Goal: Information Seeking & Learning: Learn about a topic

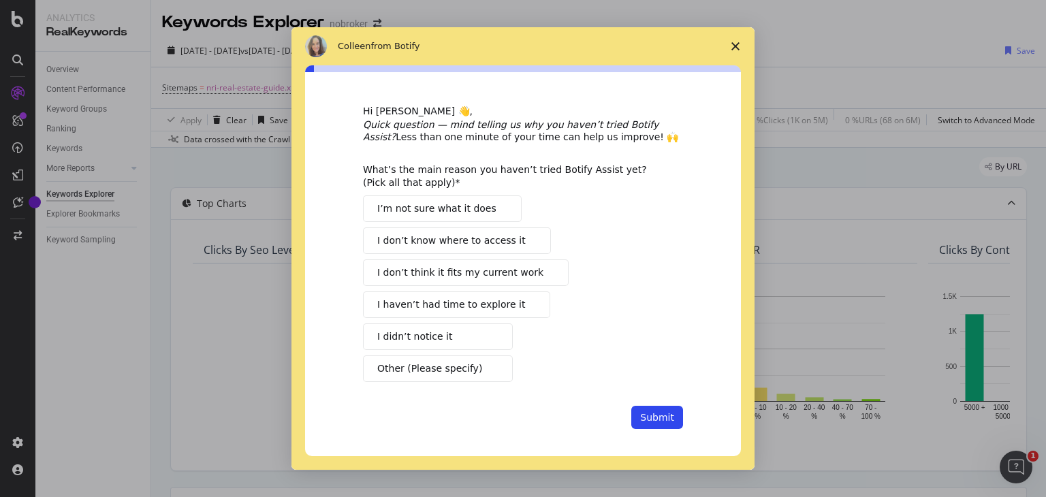
click at [736, 50] on icon "Close survey" at bounding box center [736, 46] width 8 height 8
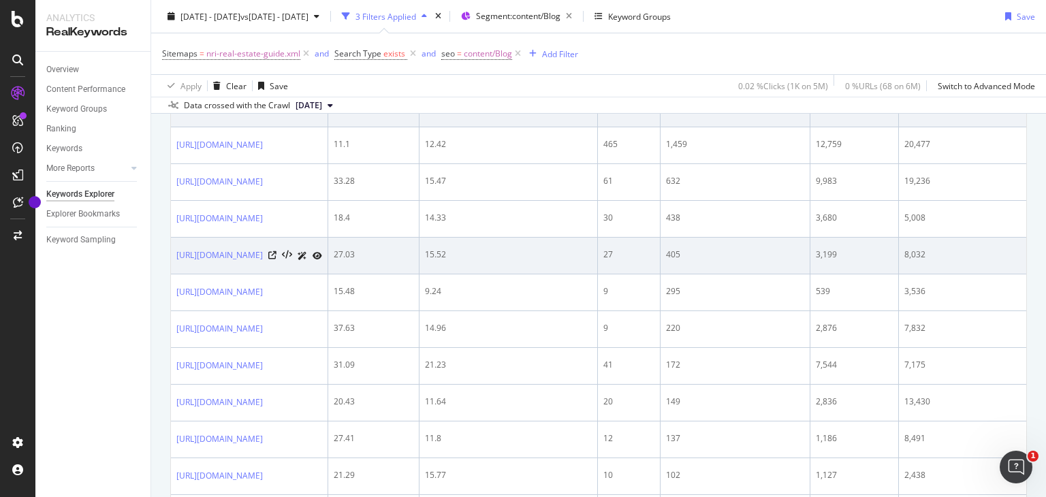
scroll to position [536, 0]
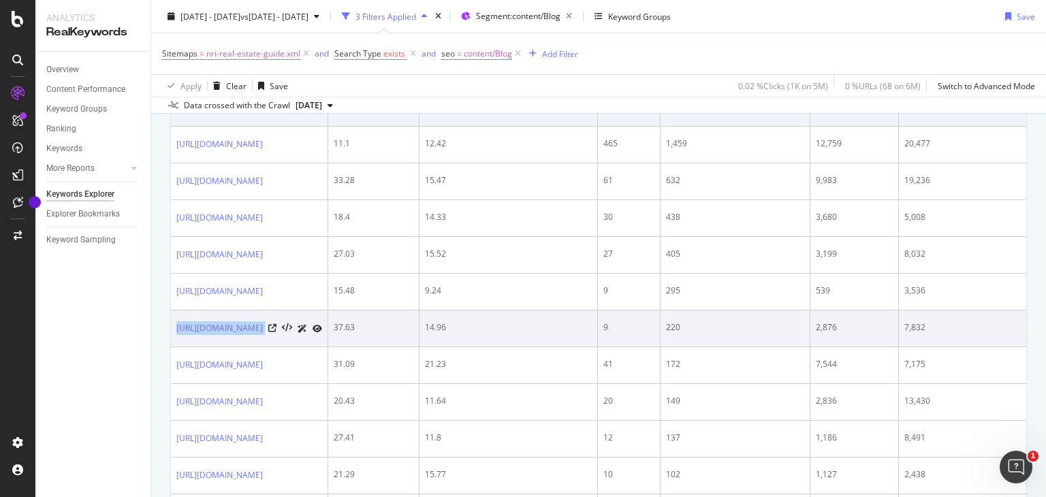
drag, startPoint x: 172, startPoint y: 330, endPoint x: 379, endPoint y: 335, distance: 207.2
click at [328, 335] on td "[URL][DOMAIN_NAME]" at bounding box center [249, 329] width 157 height 37
copy div "[URL][DOMAIN_NAME]"
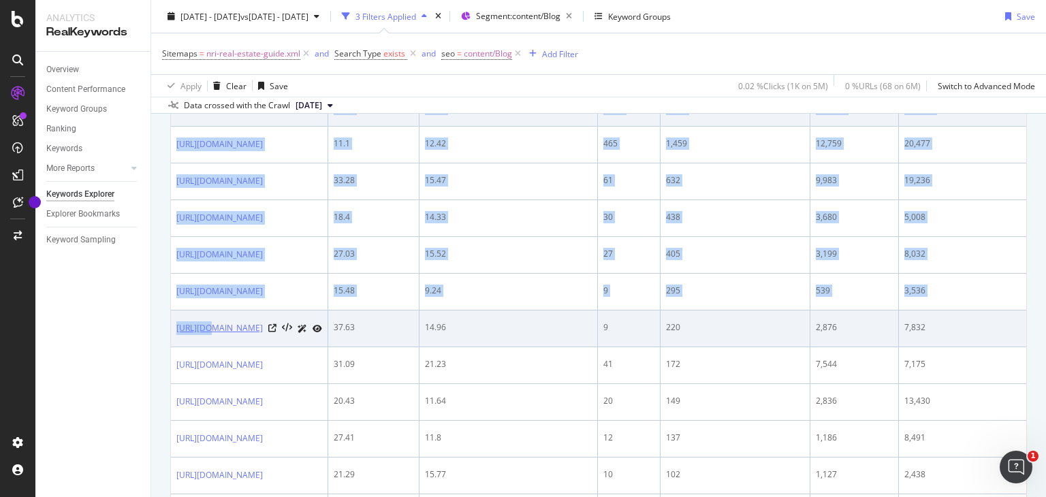
drag, startPoint x: 166, startPoint y: 334, endPoint x: 204, endPoint y: 344, distance: 40.0
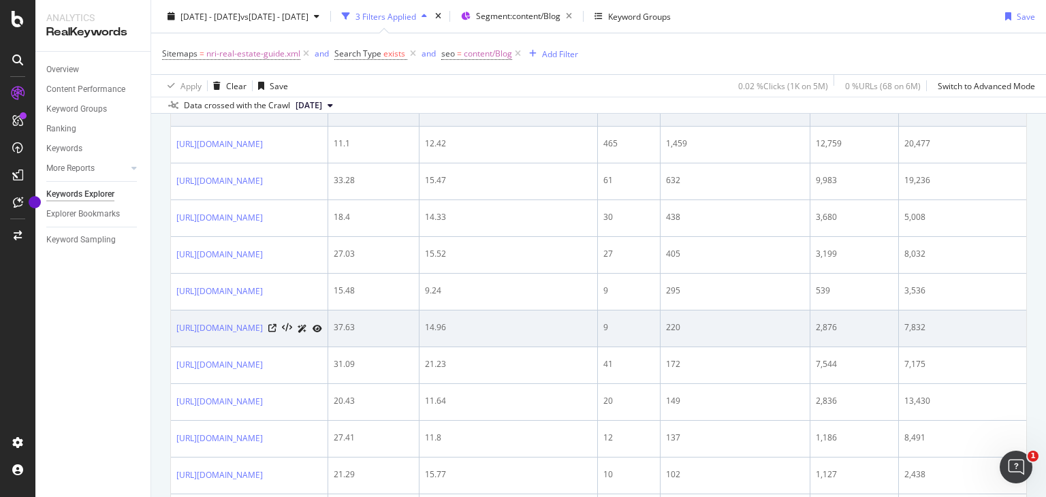
drag, startPoint x: 376, startPoint y: 339, endPoint x: 172, endPoint y: 346, distance: 204.5
click at [172, 346] on td "[URL][DOMAIN_NAME]" at bounding box center [249, 329] width 157 height 37
copy link "[URL][DOMAIN_NAME]"
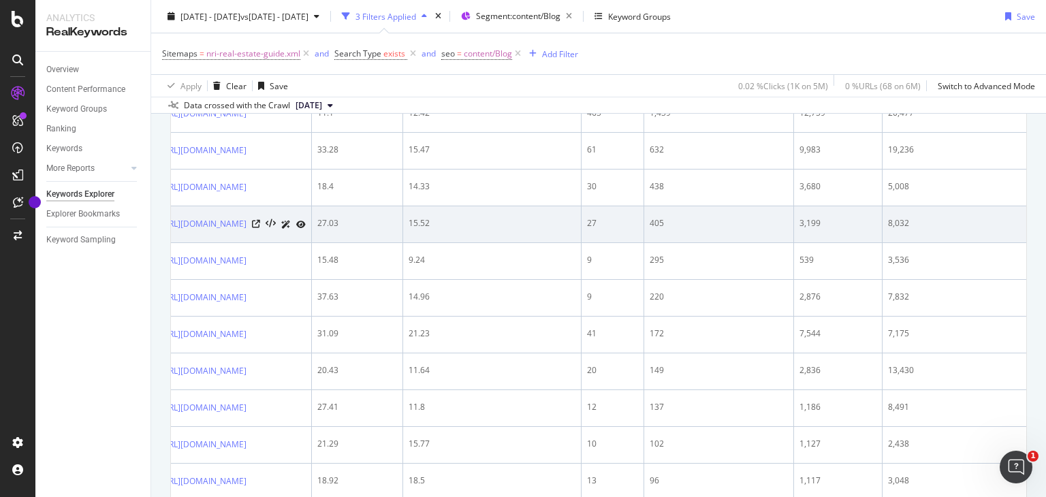
scroll to position [0, 0]
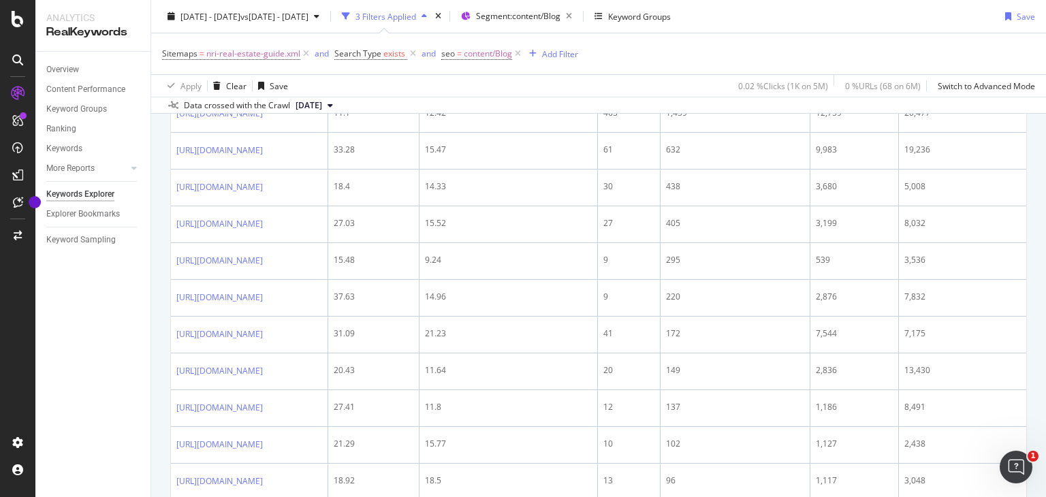
drag, startPoint x: 390, startPoint y: 382, endPoint x: 169, endPoint y: 388, distance: 221.5
click at [90, 376] on div "Overview Content Performance Keyword Groups Ranking Keywords More Reports Count…" at bounding box center [92, 275] width 115 height 446
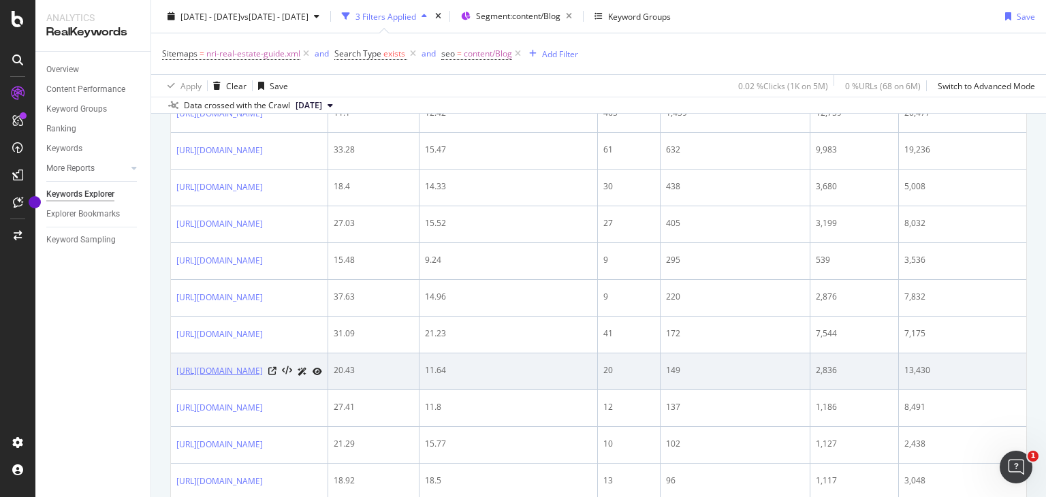
drag, startPoint x: 392, startPoint y: 377, endPoint x: 176, endPoint y: 382, distance: 216.0
click at [176, 379] on div "[URL][DOMAIN_NAME]" at bounding box center [249, 371] width 146 height 14
copy link "[URL][DOMAIN_NAME]"
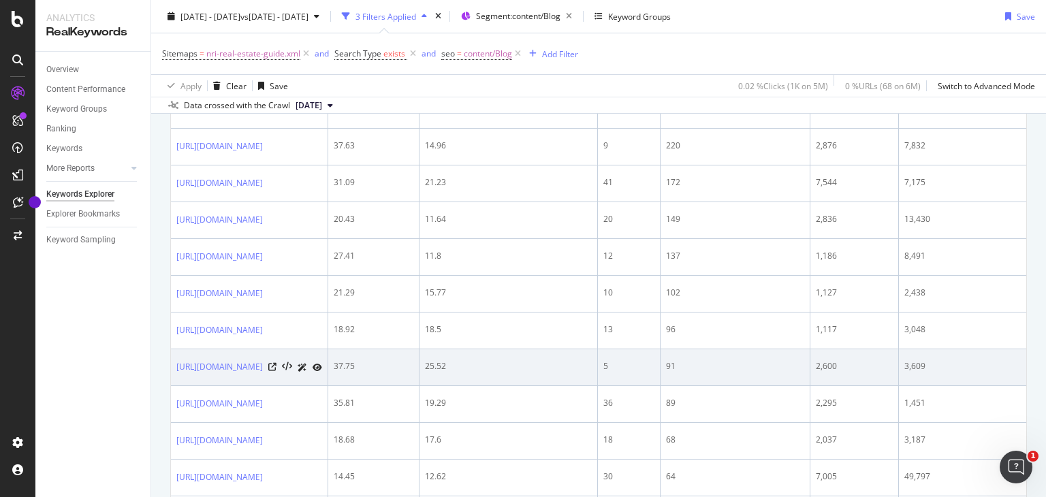
drag, startPoint x: 395, startPoint y: 377, endPoint x: 172, endPoint y: 382, distance: 223.5
click at [172, 382] on td "[URL][DOMAIN_NAME]" at bounding box center [249, 367] width 157 height 37
copy link "[URL][DOMAIN_NAME]"
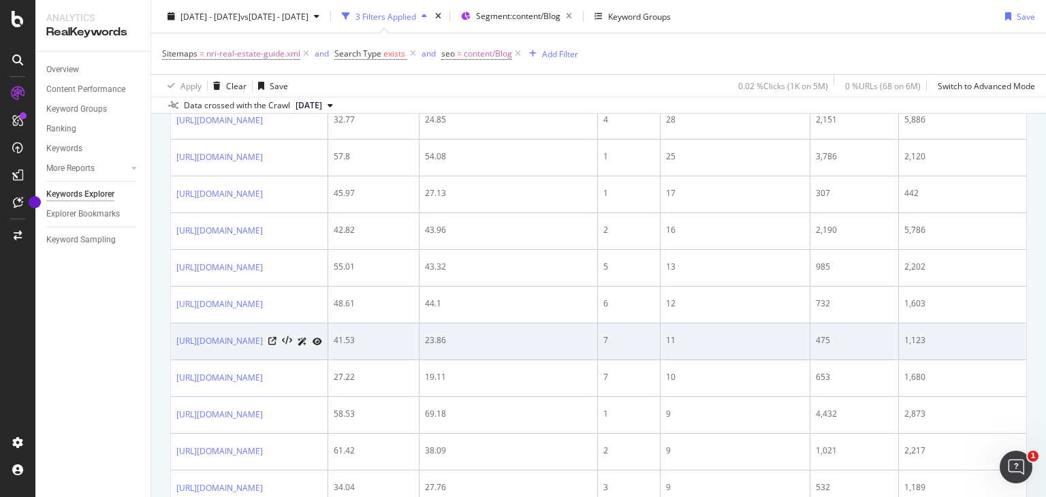
scroll to position [1196, 0]
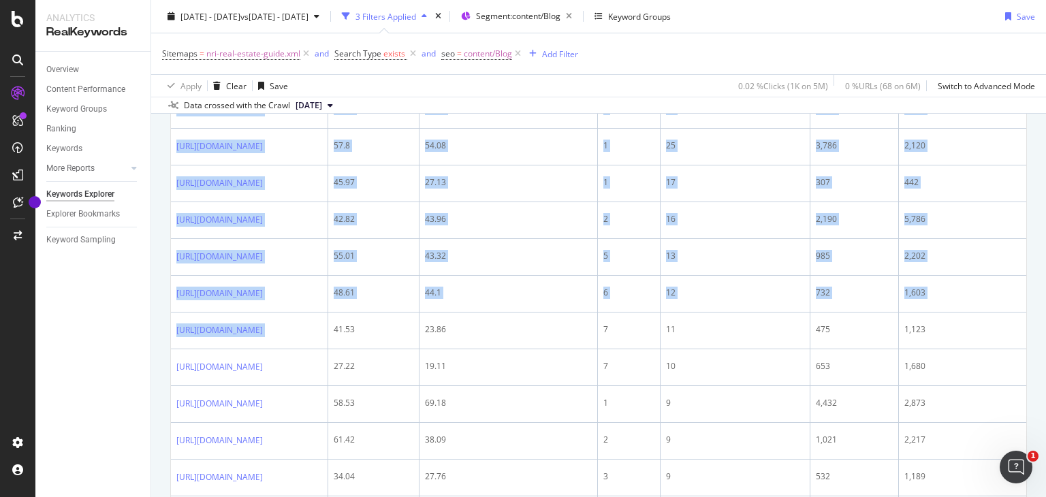
drag, startPoint x: 371, startPoint y: 328, endPoint x: 164, endPoint y: 340, distance: 206.8
click at [164, 340] on div "By URL Top Charts Clicks By seo Level 3 By: seo Level 3 No Data Clicks By Avera…" at bounding box center [598, 168] width 895 height 2432
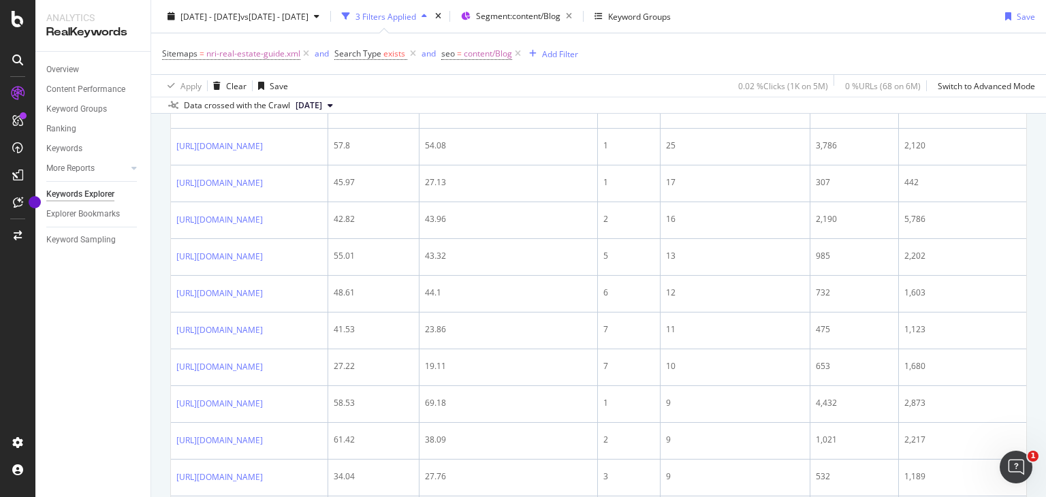
click at [85, 339] on div "Overview Content Performance Keyword Groups Ranking Keywords More Reports Count…" at bounding box center [92, 275] width 115 height 446
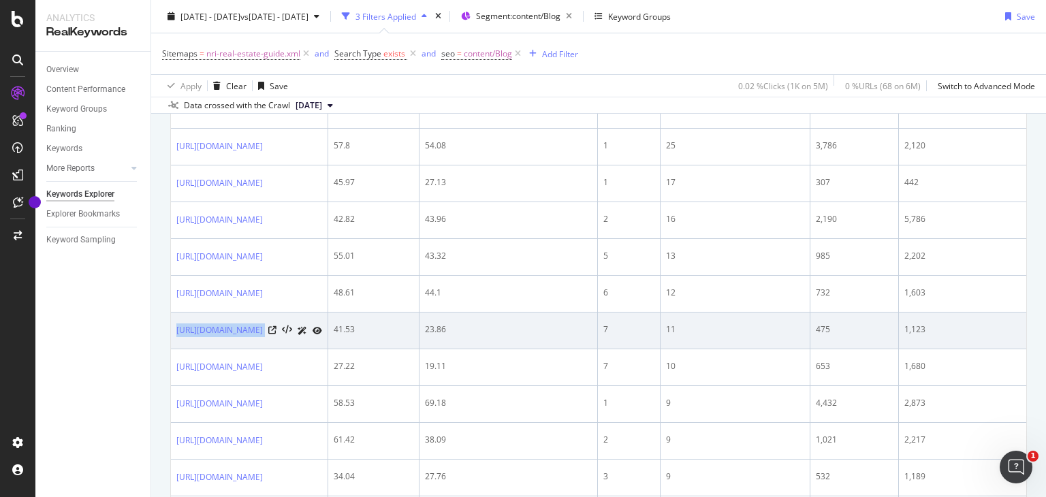
drag, startPoint x: 373, startPoint y: 331, endPoint x: 173, endPoint y: 341, distance: 199.9
click at [173, 341] on td "[URL][DOMAIN_NAME]" at bounding box center [249, 331] width 157 height 37
copy div "[URL][DOMAIN_NAME]"
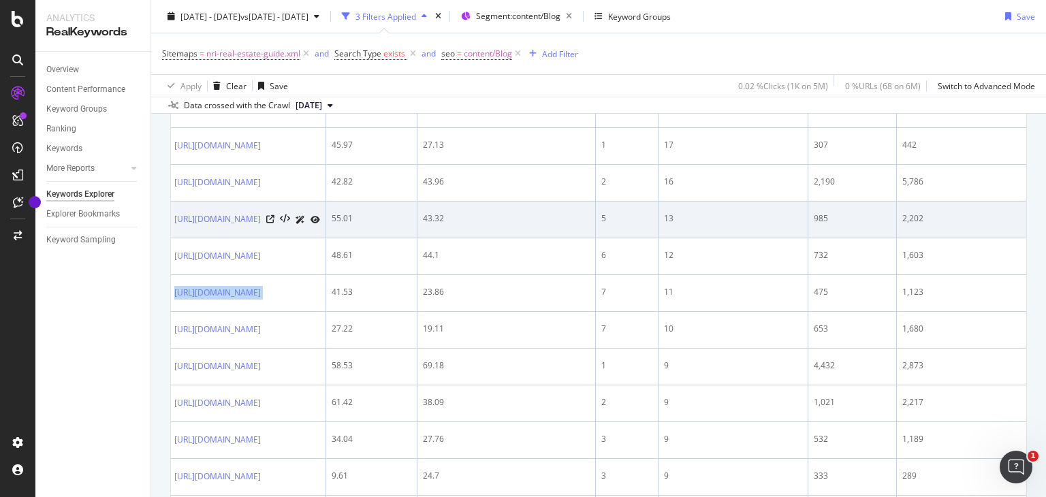
scroll to position [0, 0]
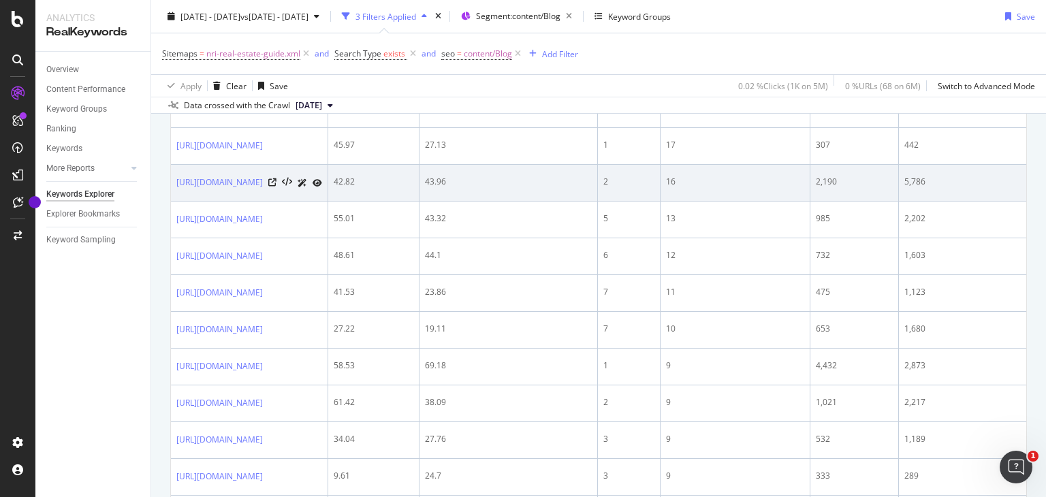
click at [328, 181] on td "[URL][DOMAIN_NAME]" at bounding box center [249, 183] width 157 height 37
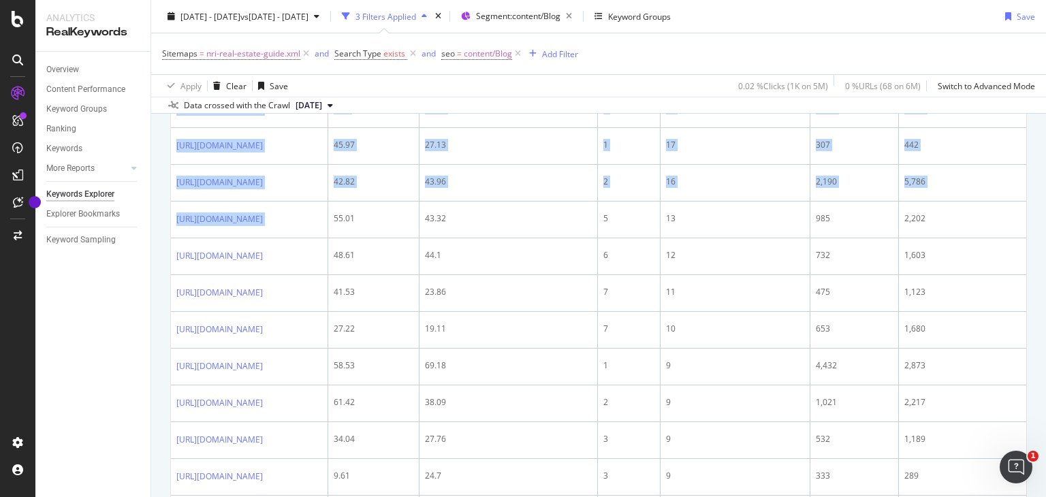
drag, startPoint x: 416, startPoint y: 218, endPoint x: 166, endPoint y: 221, distance: 250.7
click at [166, 221] on div "By URL Top Charts Clicks By seo Level 3 By: seo Level 3 No Data Clicks By Avera…" at bounding box center [598, 130] width 895 height 2432
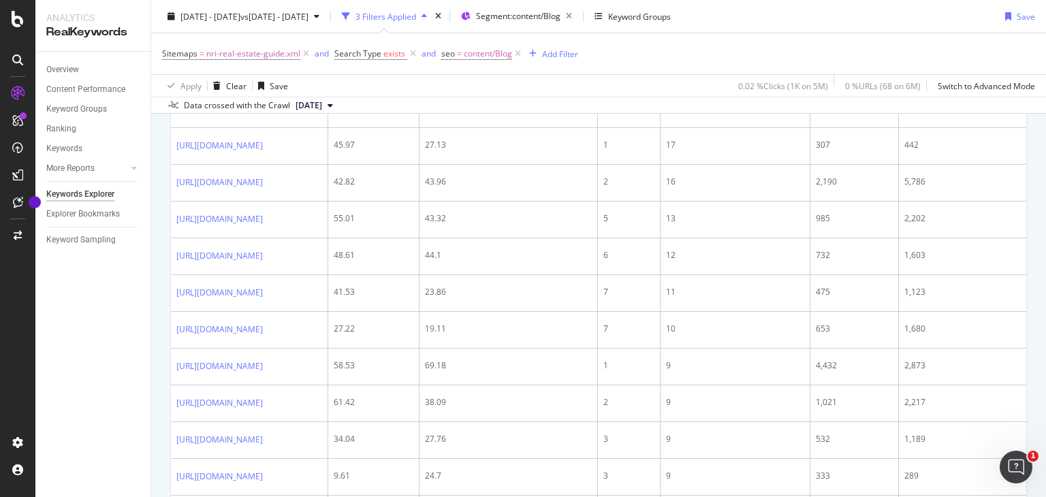
click at [106, 298] on div "Overview Content Performance Keyword Groups Ranking Keywords More Reports Count…" at bounding box center [92, 275] width 115 height 446
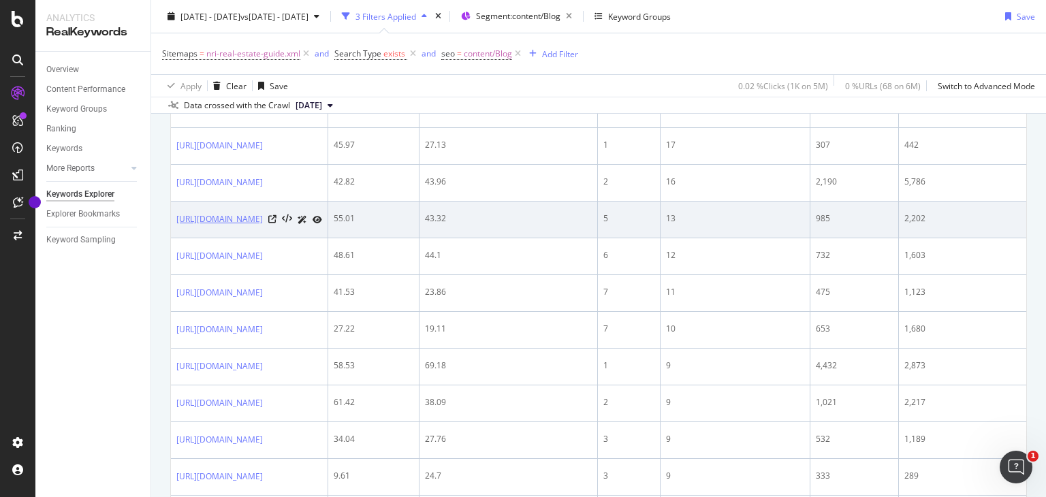
drag, startPoint x: 411, startPoint y: 221, endPoint x: 176, endPoint y: 232, distance: 235.3
click at [176, 227] on div "[URL][DOMAIN_NAME]" at bounding box center [249, 220] width 146 height 14
copy link "[URL][DOMAIN_NAME]"
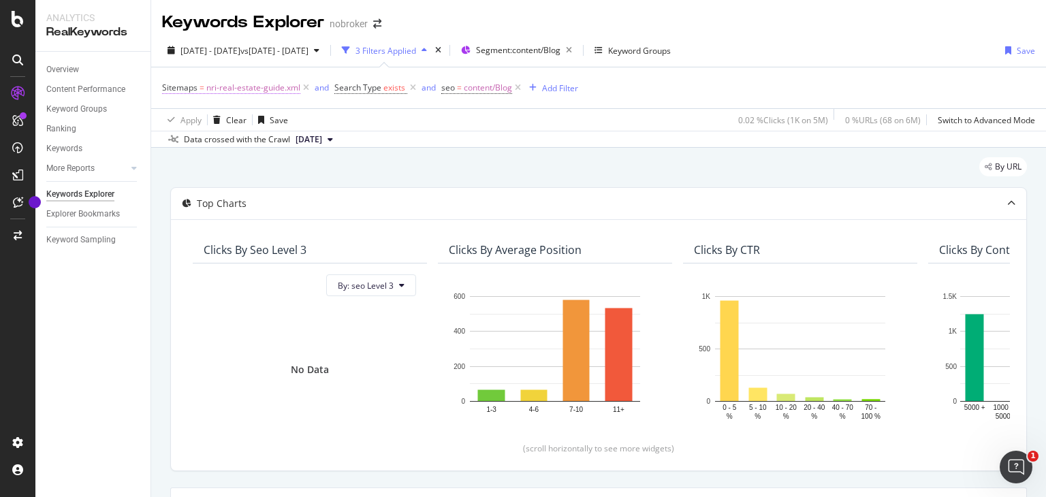
click at [211, 89] on span "nri-real-estate-guide.xml" at bounding box center [253, 87] width 94 height 19
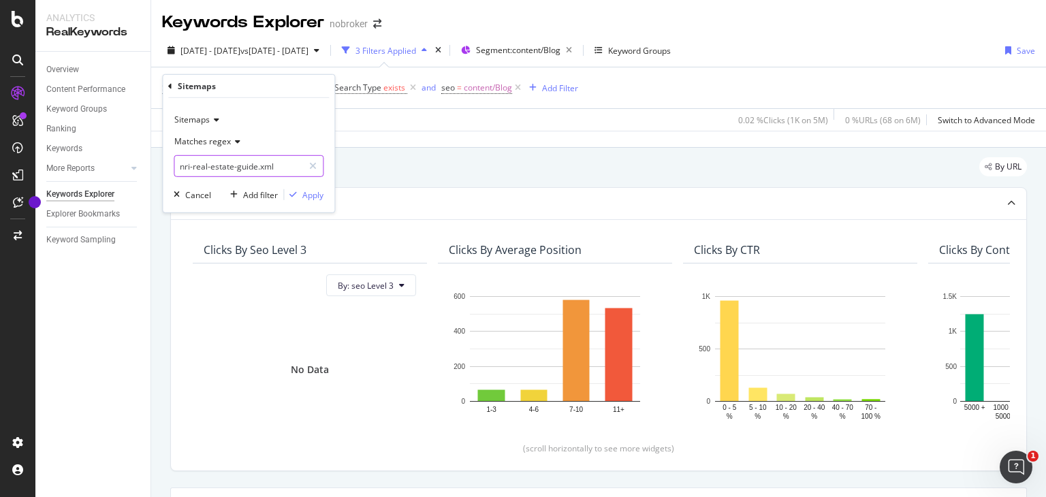
click at [253, 166] on input "nri-real-estate-guide.xml" at bounding box center [238, 166] width 129 height 22
paste input "real-estate-legal-guide.xml"
type input "real-estate-legal-guide.xml"
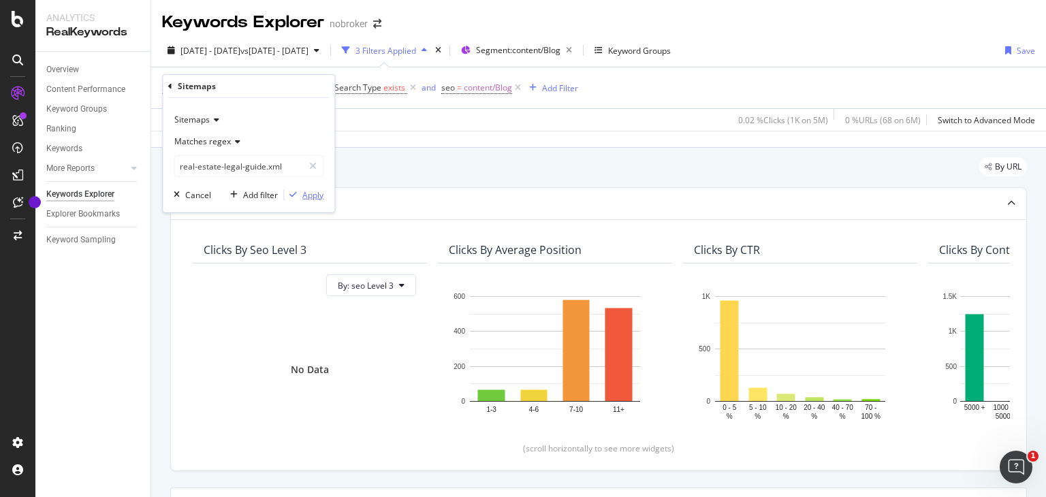
click at [311, 200] on div "Apply" at bounding box center [312, 195] width 21 height 12
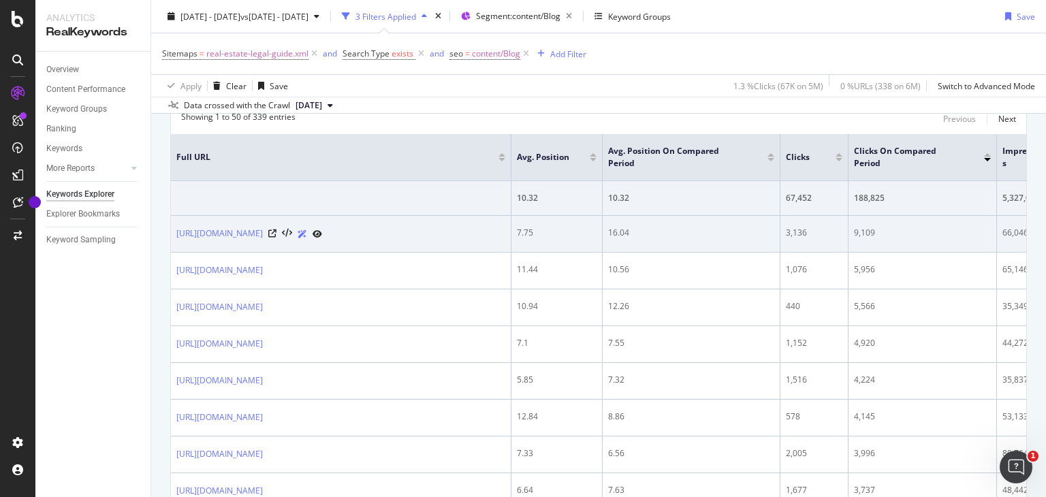
scroll to position [460, 0]
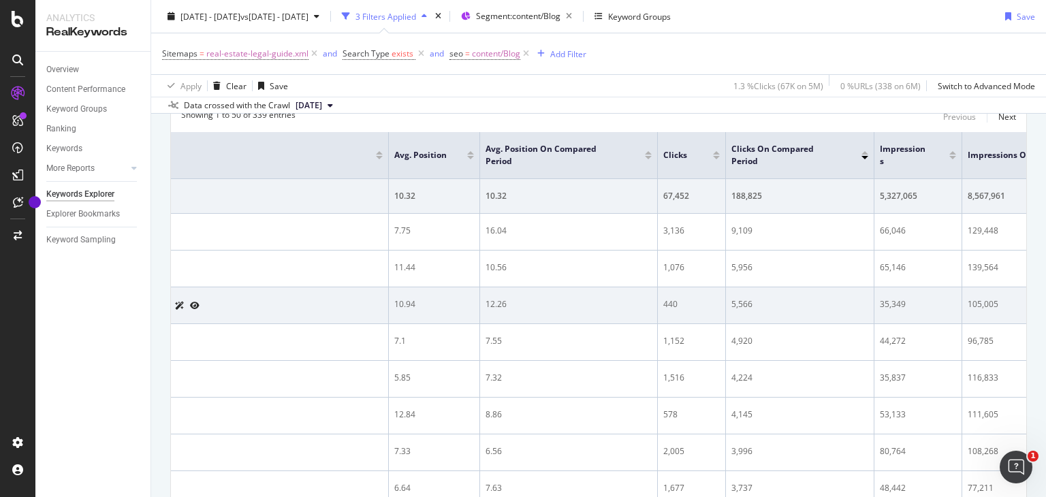
click at [579, 309] on td "12.26" at bounding box center [569, 305] width 178 height 37
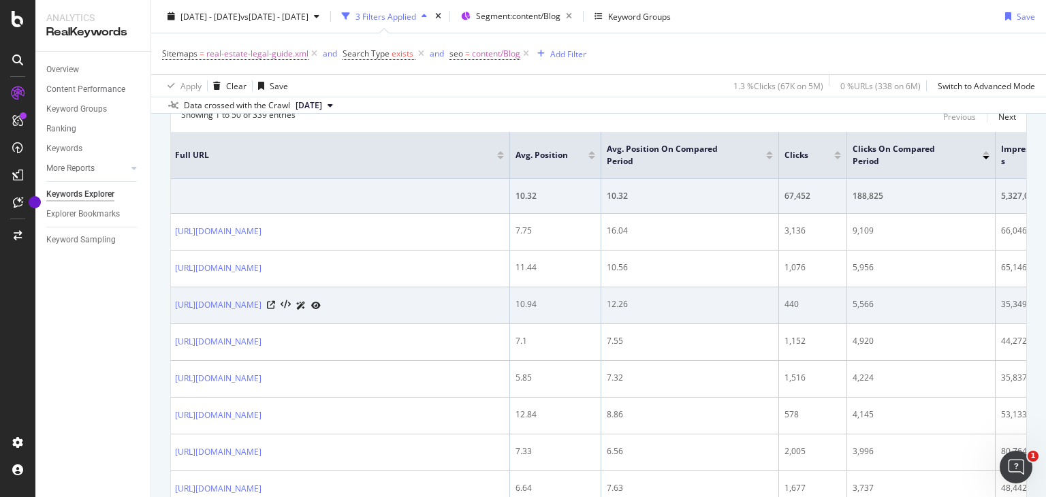
scroll to position [0, 0]
drag, startPoint x: 172, startPoint y: 296, endPoint x: 221, endPoint y: 320, distance: 54.9
click at [221, 320] on td "[URL][DOMAIN_NAME]" at bounding box center [341, 305] width 341 height 37
copy link "[URL][DOMAIN_NAME]"
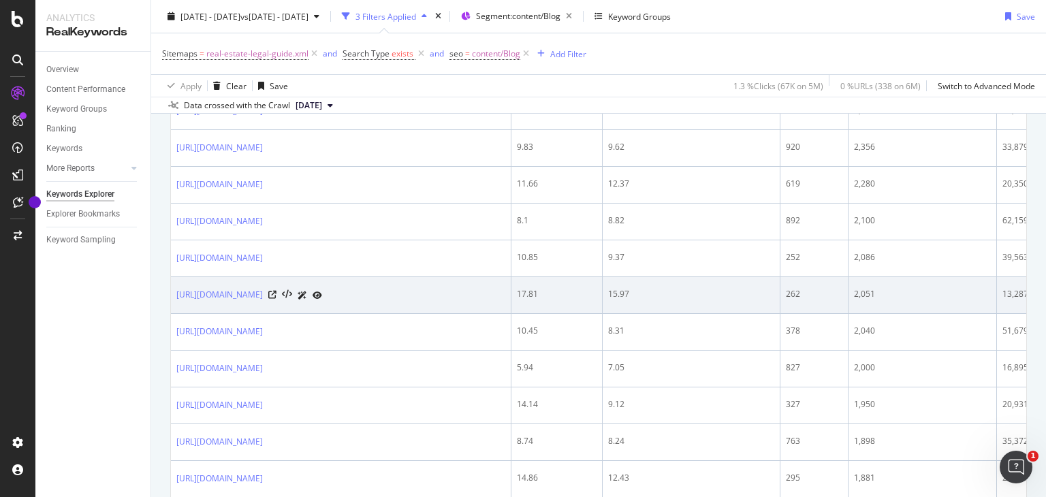
drag, startPoint x: 403, startPoint y: 330, endPoint x: 174, endPoint y: 348, distance: 229.6
click at [174, 314] on td "[URL][DOMAIN_NAME]" at bounding box center [341, 295] width 341 height 37
copy link "[URL][DOMAIN_NAME]"
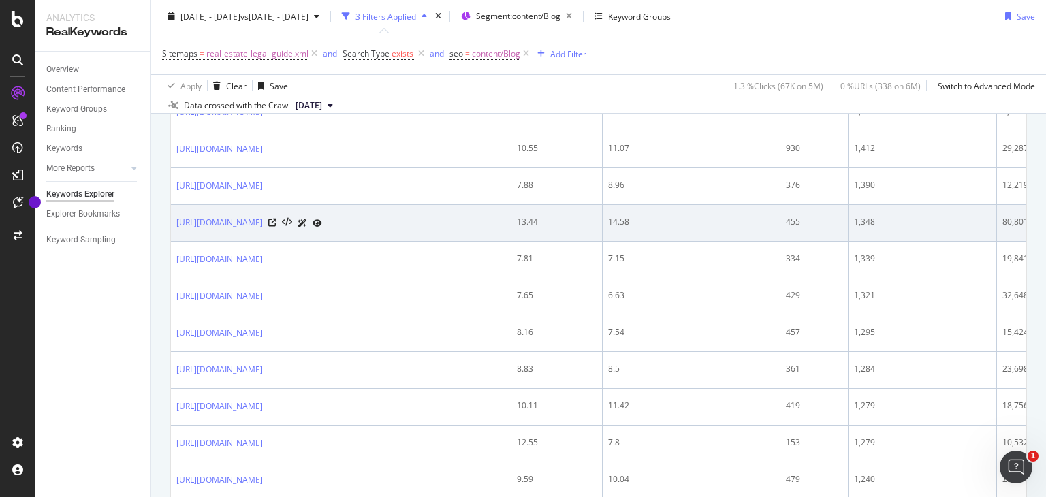
drag, startPoint x: 390, startPoint y: 326, endPoint x: 171, endPoint y: 326, distance: 219.4
click at [171, 242] on td "[URL][DOMAIN_NAME]" at bounding box center [341, 223] width 341 height 37
copy link "[URL][DOMAIN_NAME]"
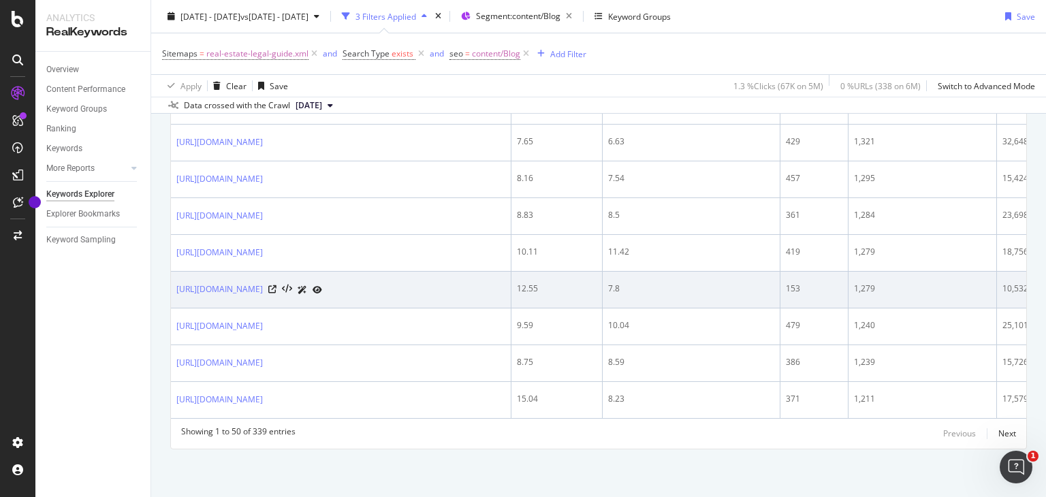
scroll to position [2169, 0]
drag, startPoint x: 433, startPoint y: 311, endPoint x: 172, endPoint y: 326, distance: 261.4
click at [172, 309] on td "[URL][DOMAIN_NAME]" at bounding box center [341, 290] width 341 height 37
copy link "[URL][DOMAIN_NAME]"
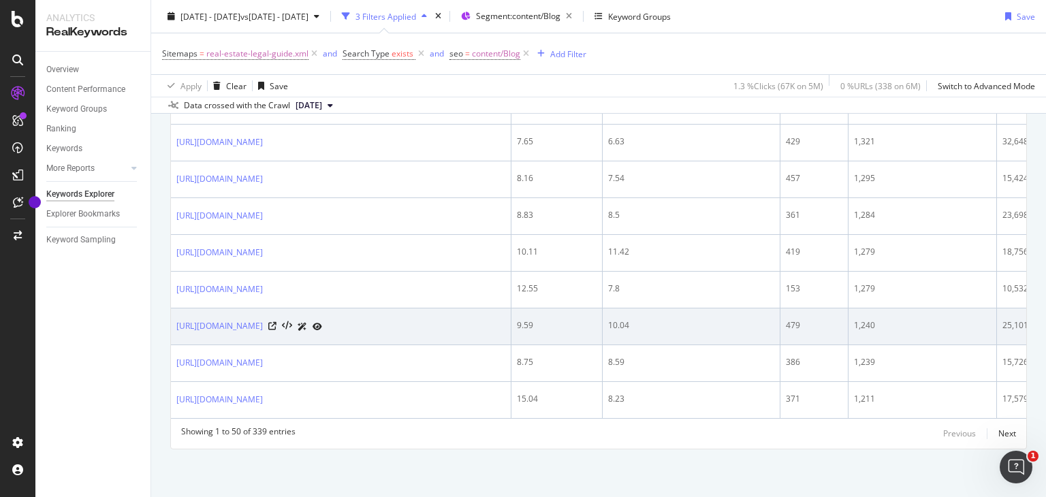
scroll to position [2213, 0]
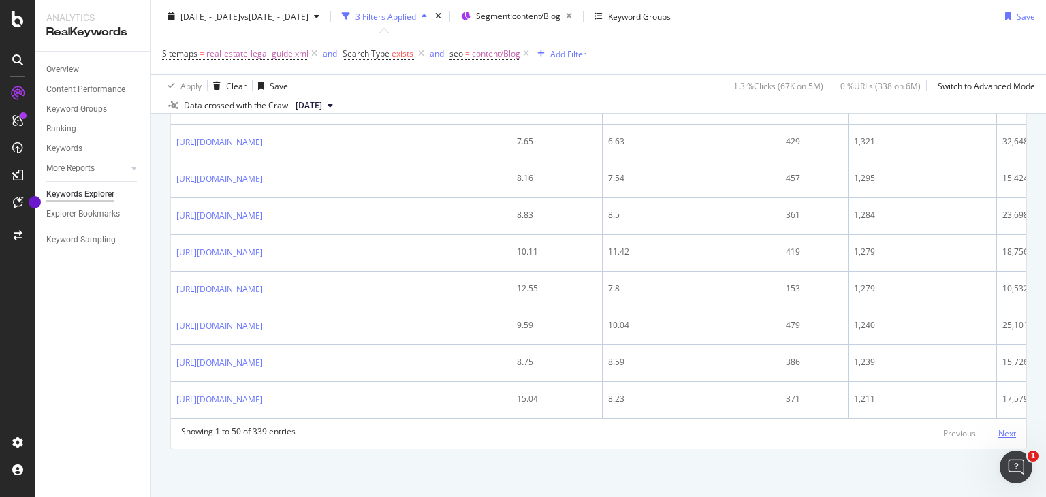
click at [999, 435] on div "Next" at bounding box center [1008, 434] width 18 height 12
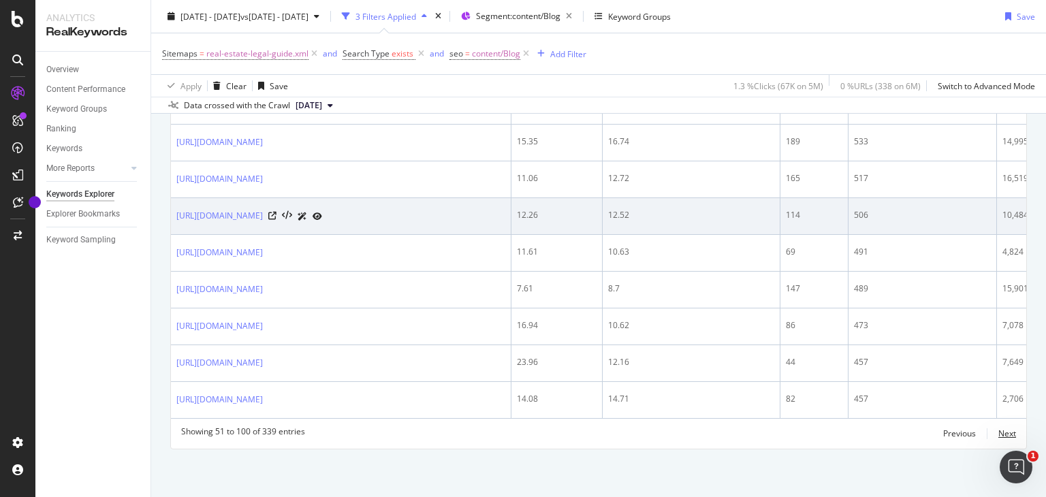
scroll to position [2147, 0]
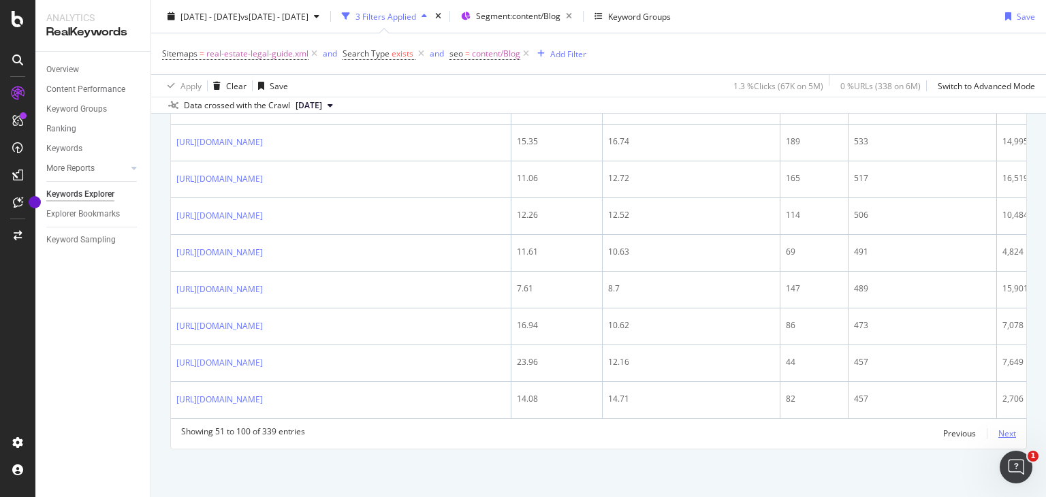
click at [1000, 437] on div "Next" at bounding box center [1008, 434] width 18 height 12
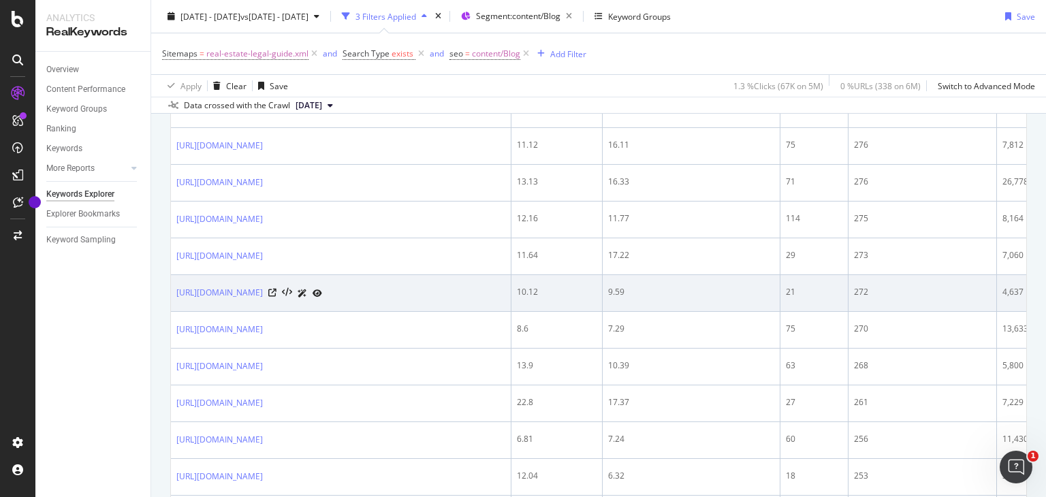
scroll to position [2135, 0]
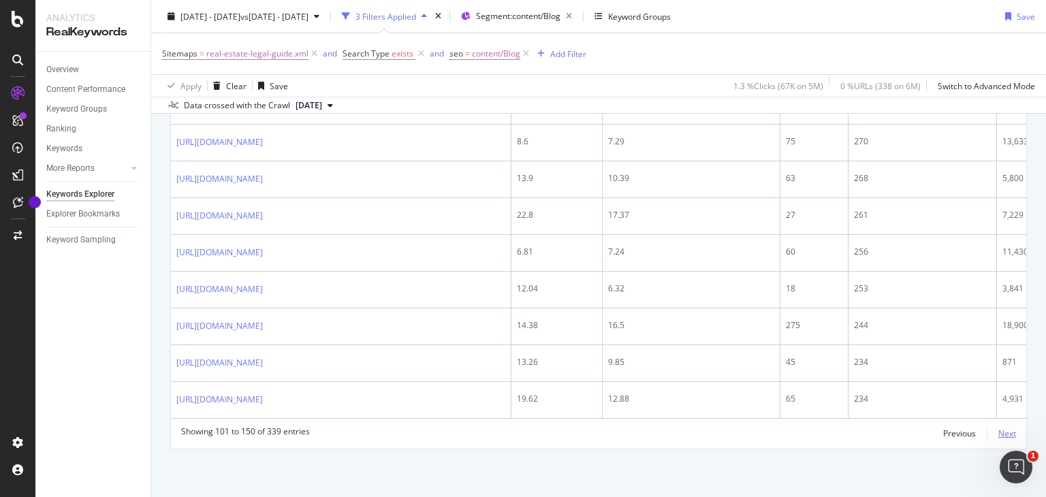
click at [999, 431] on div "Next" at bounding box center [1008, 434] width 18 height 12
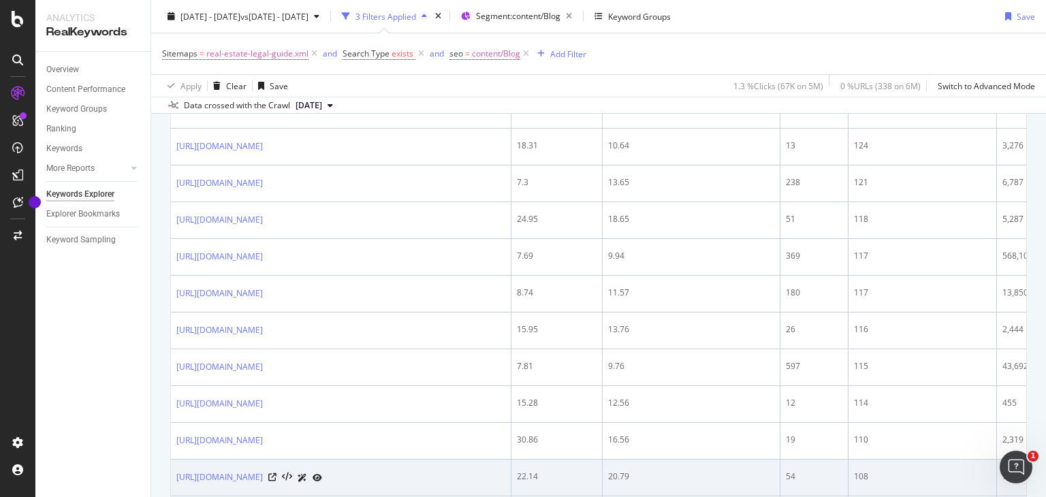
scroll to position [1907, 0]
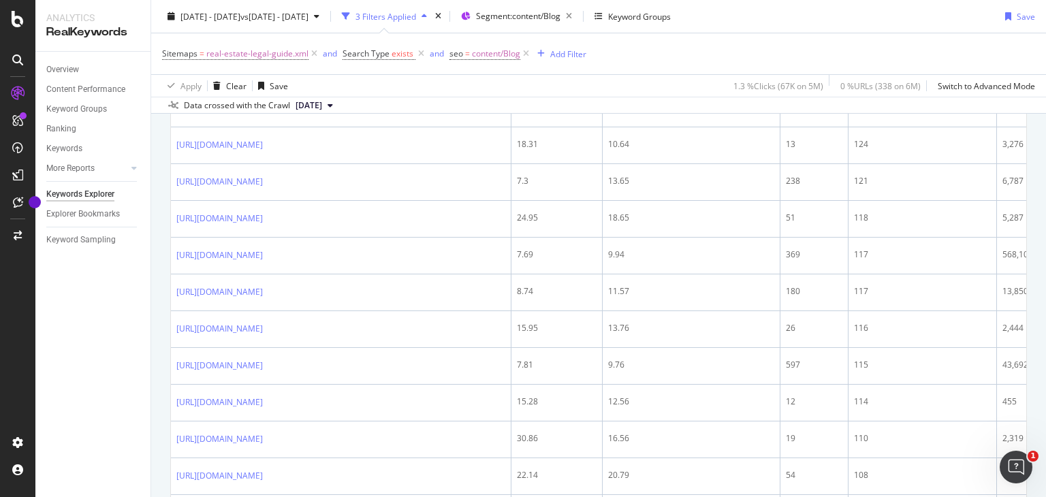
drag, startPoint x: 168, startPoint y: 249, endPoint x: 163, endPoint y: 257, distance: 9.5
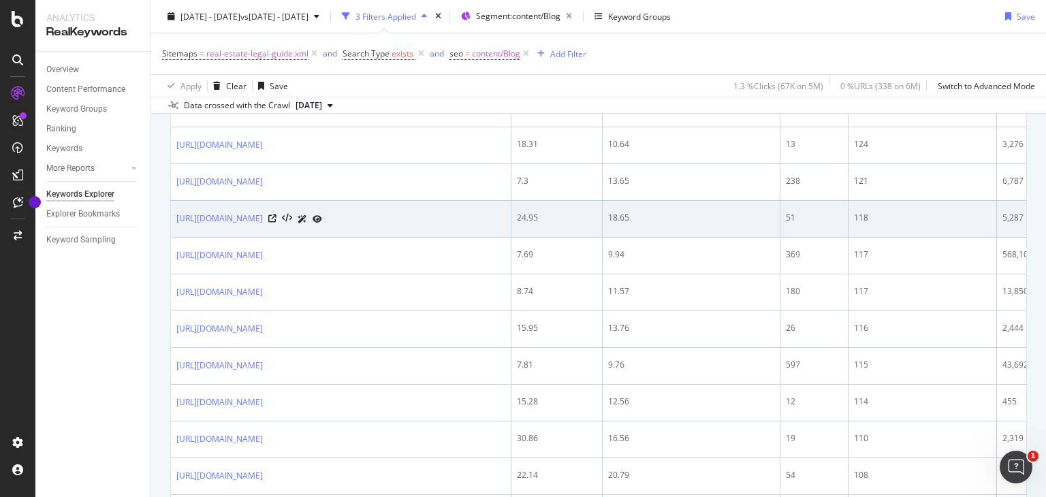
drag, startPoint x: 368, startPoint y: 248, endPoint x: 174, endPoint y: 254, distance: 193.6
click at [174, 238] on td "[URL][DOMAIN_NAME]" at bounding box center [341, 219] width 341 height 37
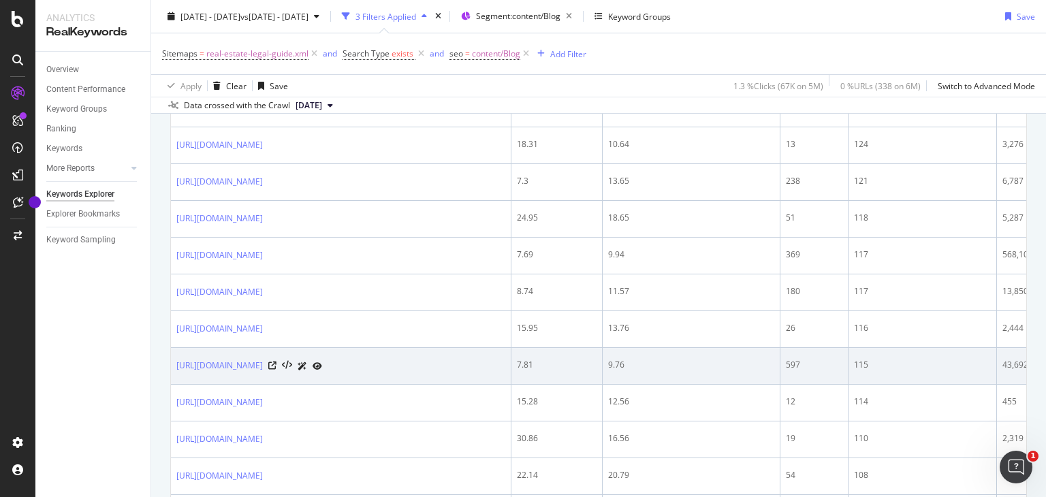
scroll to position [2161, 0]
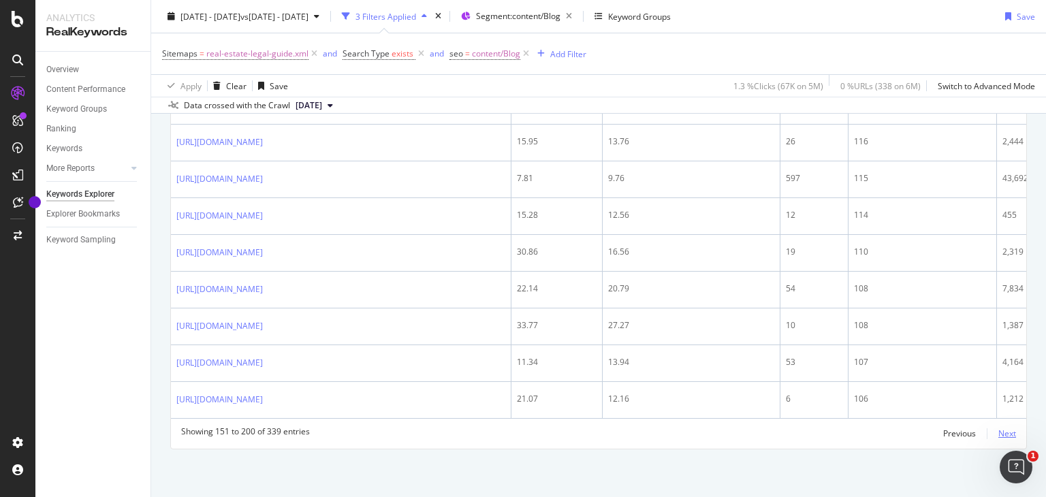
click at [1004, 435] on div "Next" at bounding box center [1008, 434] width 18 height 12
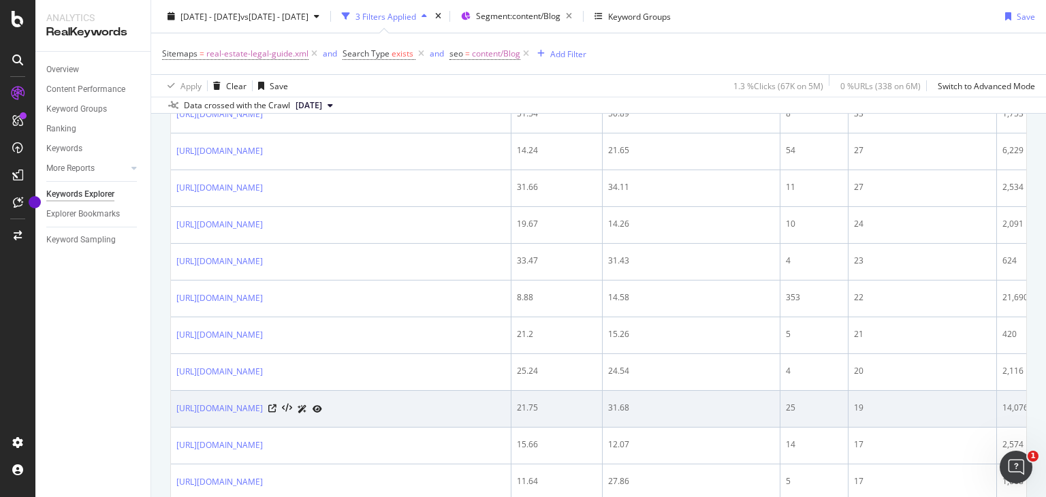
scroll to position [2147, 0]
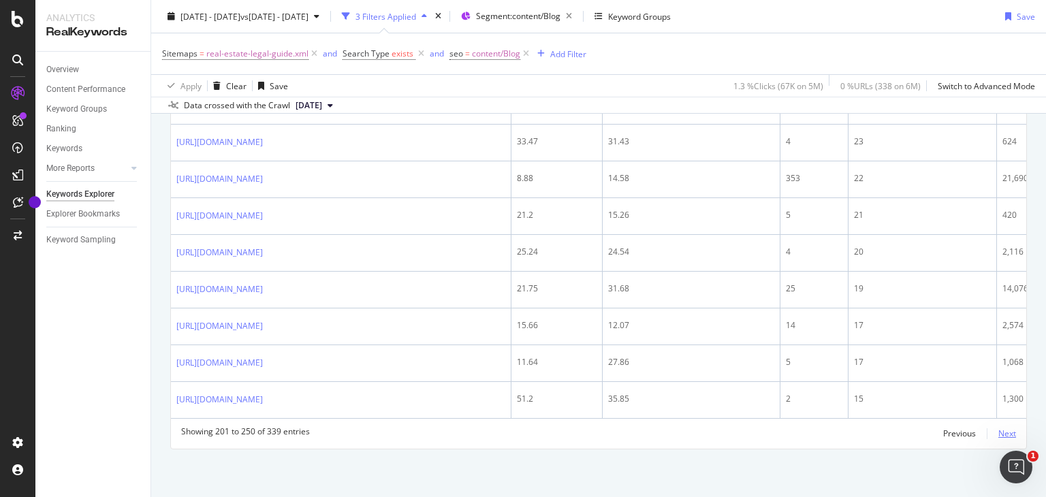
click at [999, 433] on div "Next" at bounding box center [1008, 434] width 18 height 12
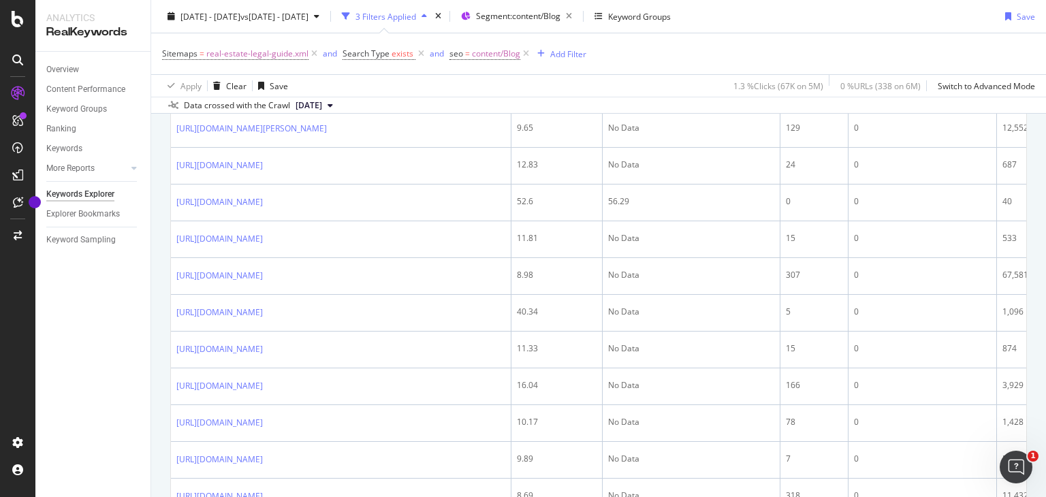
scroll to position [2161, 0]
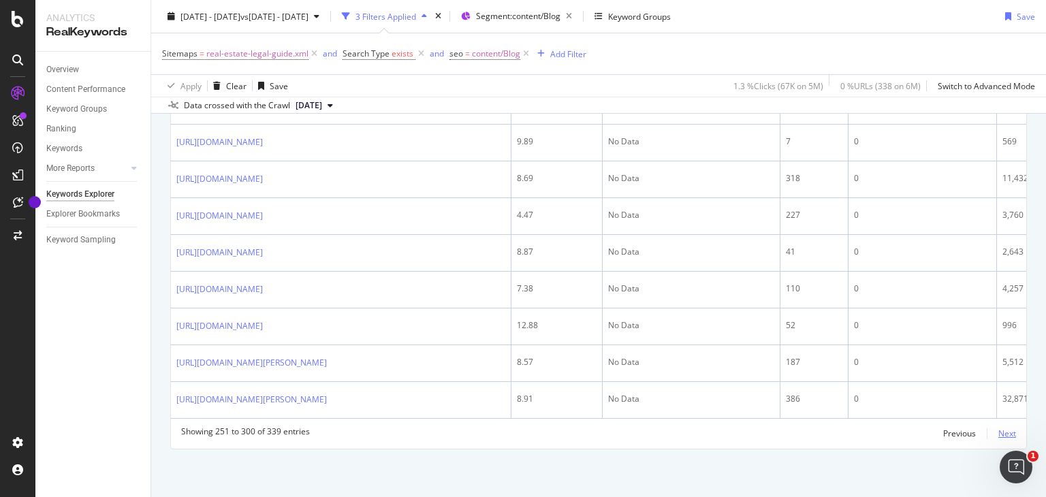
click at [999, 434] on div "Next" at bounding box center [1008, 434] width 18 height 12
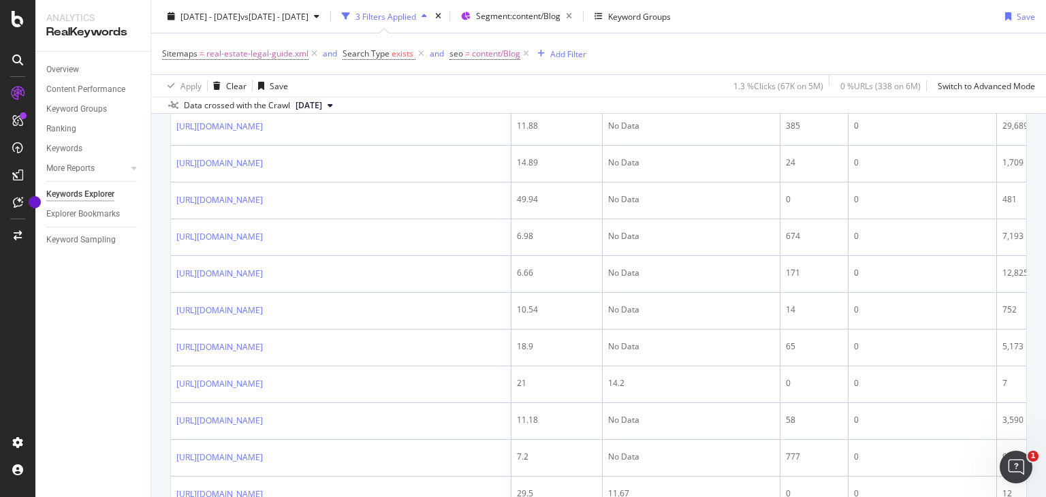
scroll to position [1706, 0]
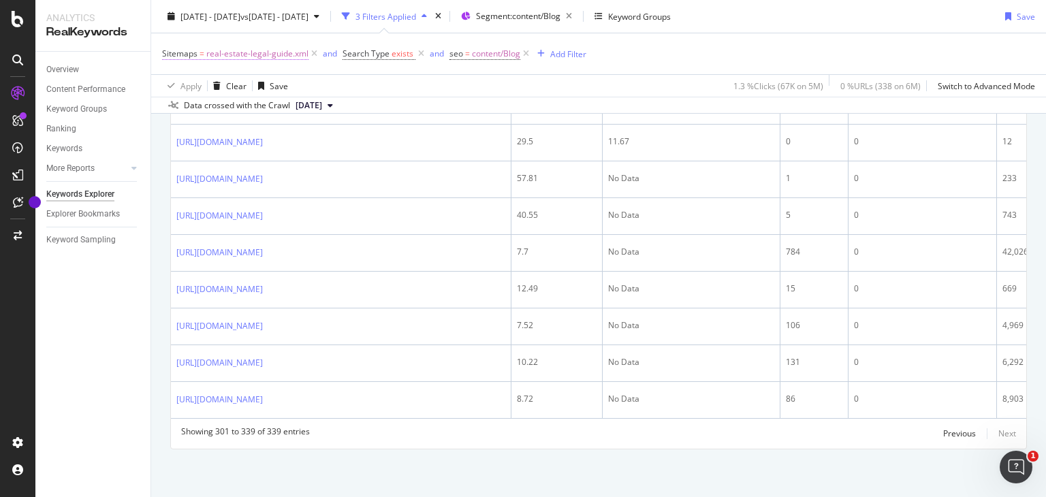
click at [253, 45] on span "real-estate-legal-guide.xml" at bounding box center [257, 53] width 102 height 19
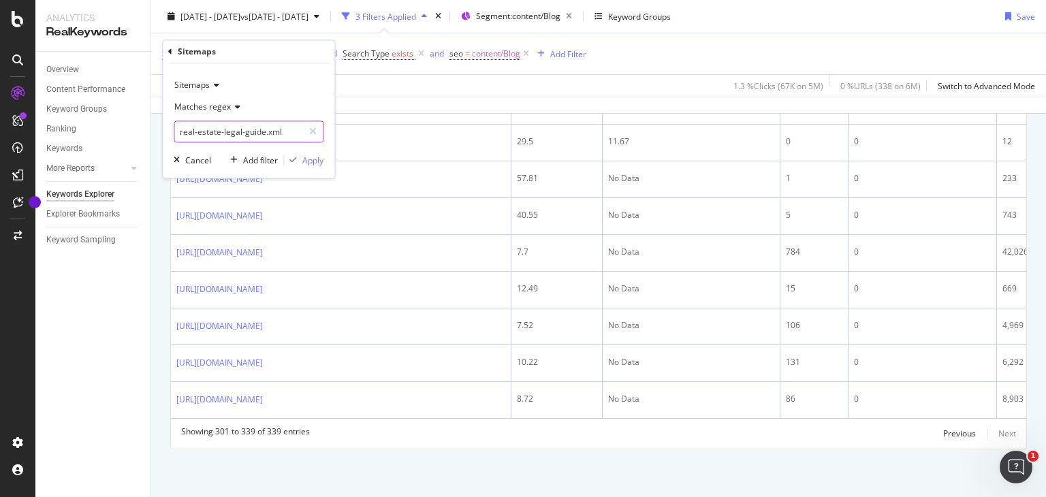
click at [278, 129] on input "real-estate-legal-guide.xml" at bounding box center [238, 132] width 129 height 22
paste input "property-management.xml"
type input "property-management.xml"
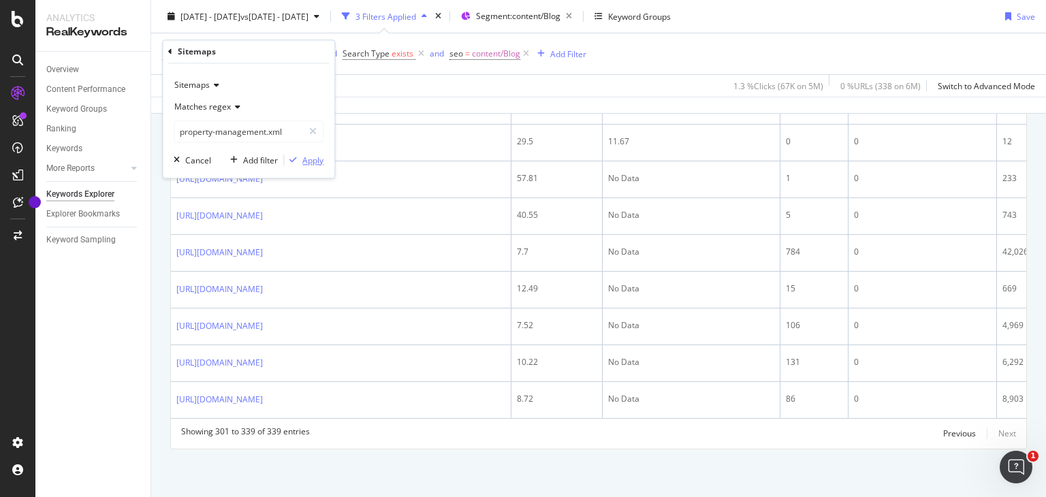
click at [316, 156] on div "Apply" at bounding box center [312, 161] width 21 height 12
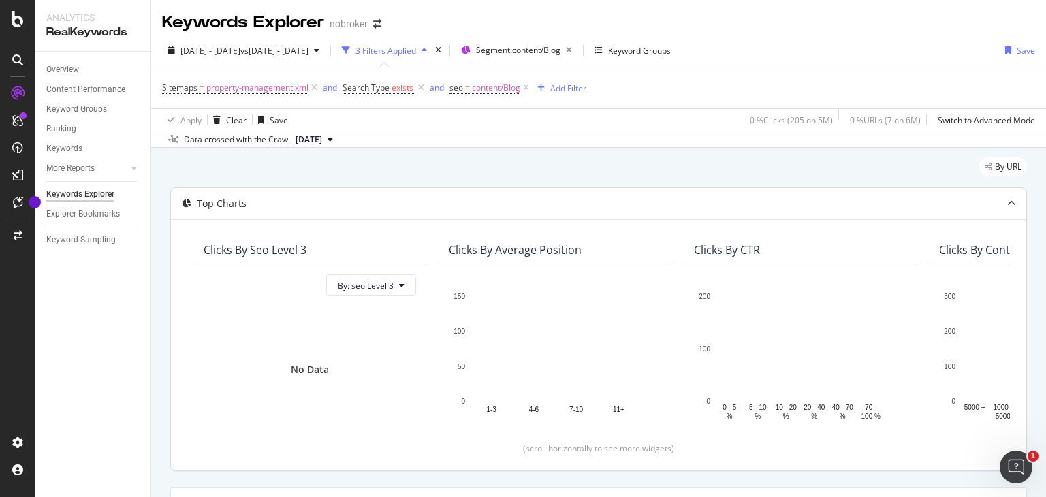
scroll to position [275, 0]
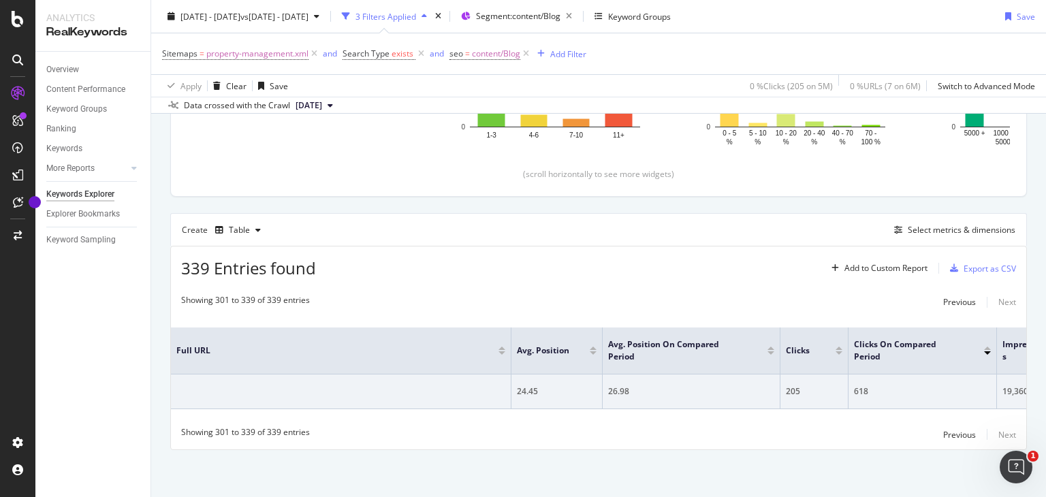
click at [339, 277] on div "339 Entries found Add to Custom Report Export as CSV" at bounding box center [599, 263] width 856 height 33
click at [256, 52] on span "property-management.xml" at bounding box center [257, 53] width 102 height 19
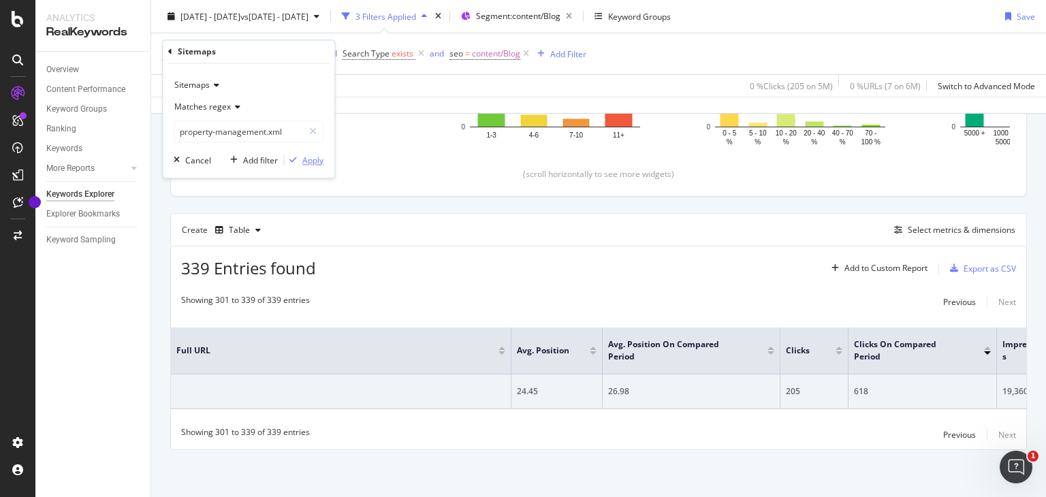
click at [302, 157] on div "button" at bounding box center [293, 161] width 18 height 8
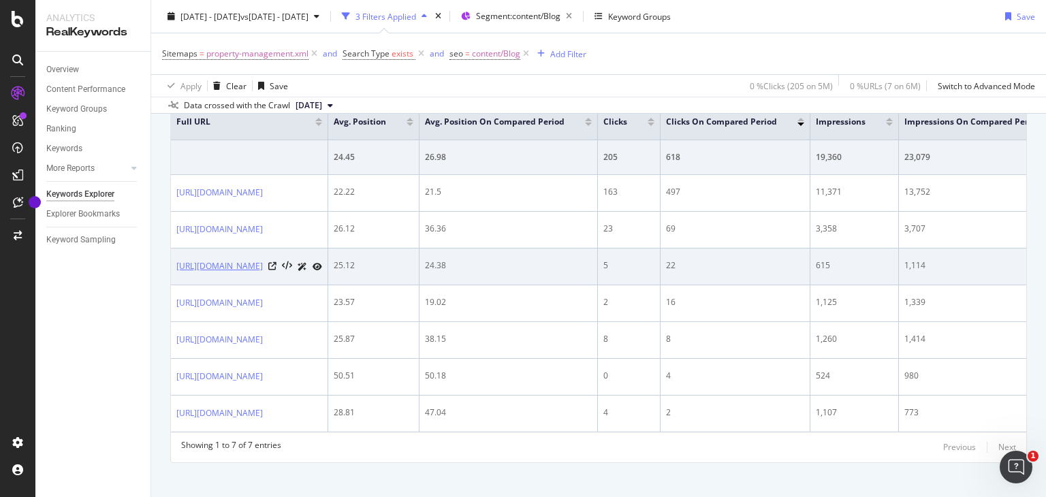
drag, startPoint x: 174, startPoint y: 272, endPoint x: 209, endPoint y: 295, distance: 41.8
click at [209, 285] on td "https://www.nobroker.in/blog/property-manager-roles-and-responsibilities/" at bounding box center [249, 267] width 157 height 37
copy link "https://www.nobroker.in/blog/property-manager-roles-and-responsibilities/"
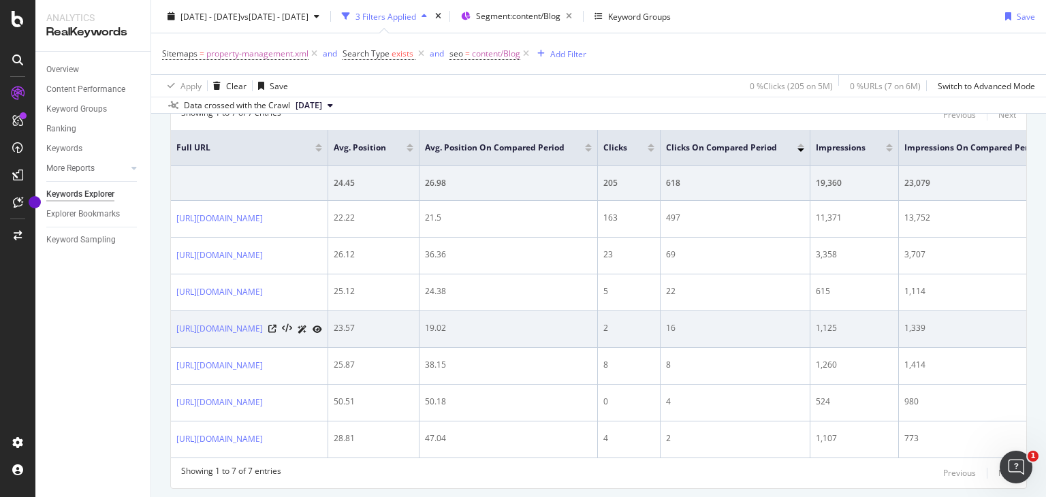
scroll to position [461, 0]
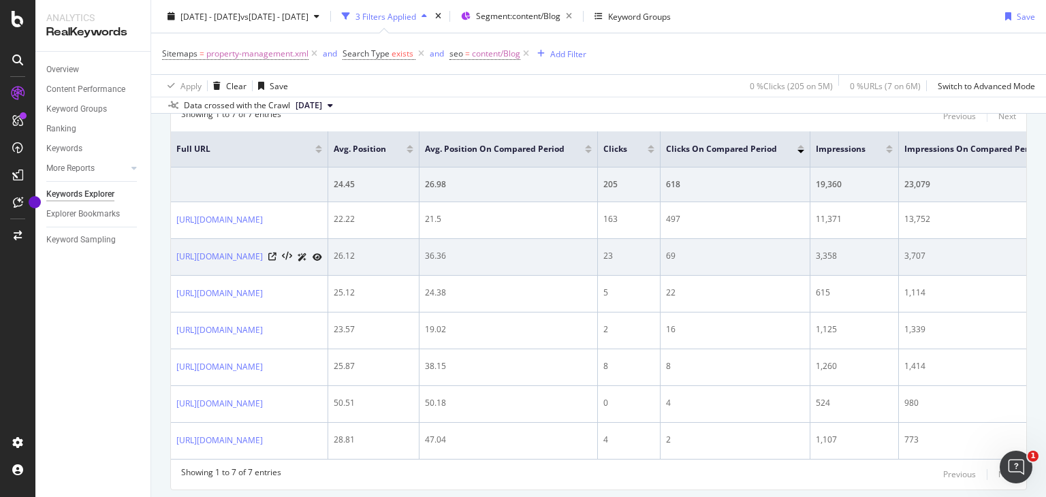
drag, startPoint x: 399, startPoint y: 255, endPoint x: 174, endPoint y: 270, distance: 225.4
click at [174, 270] on td "https://www.nobroker.in/blog/property-management-app/" at bounding box center [249, 257] width 157 height 37
copy link "https://www.nobroker.in/blog/property-management-app/"
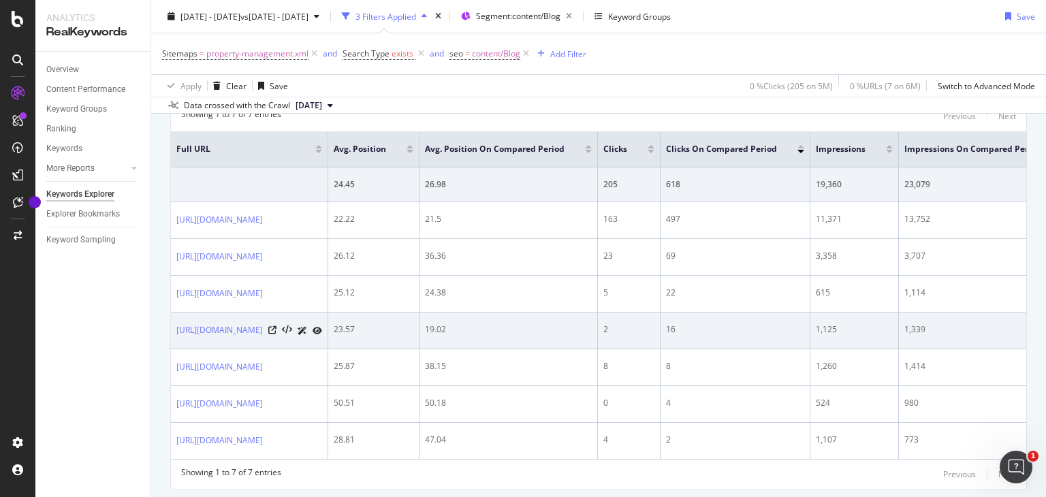
drag, startPoint x: 411, startPoint y: 343, endPoint x: 171, endPoint y: 352, distance: 240.6
click at [171, 349] on td "https://www.nobroker.in/blog/what-is-property-management/" at bounding box center [249, 331] width 157 height 37
copy link "https://www.nobroker.in/blog/what-is-property-management/"
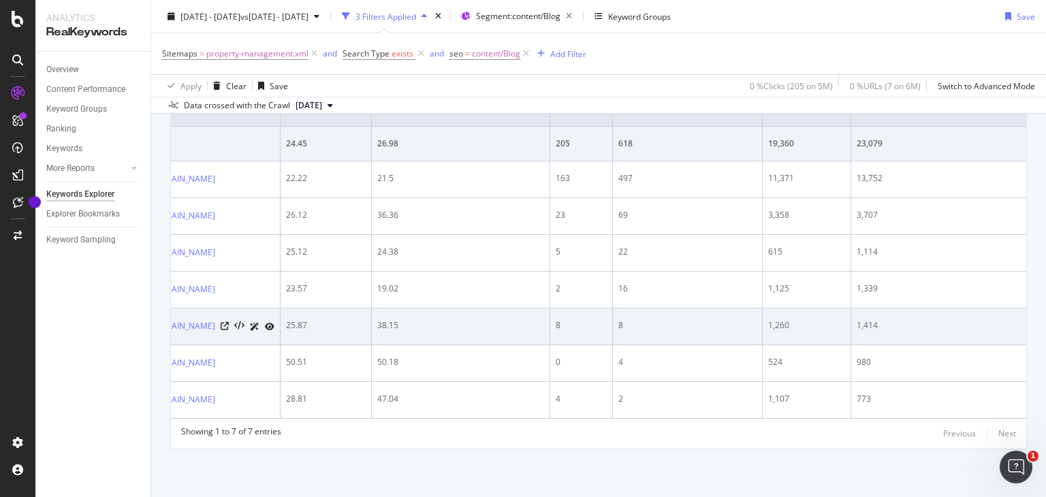
scroll to position [0, 0]
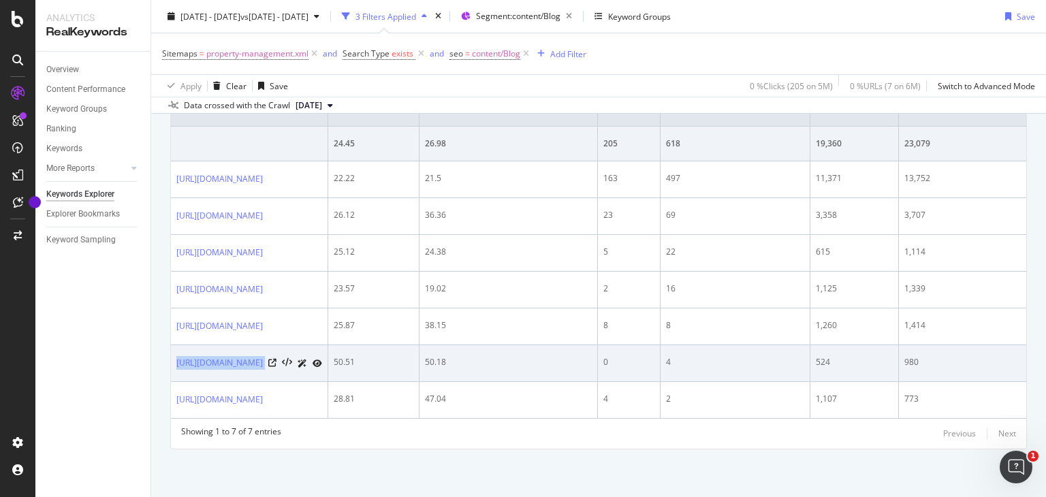
drag, startPoint x: 446, startPoint y: 361, endPoint x: 172, endPoint y: 387, distance: 274.4
click at [172, 382] on td "https://www.nobroker.in/blog/commercial-property-manager-duties/" at bounding box center [249, 363] width 157 height 37
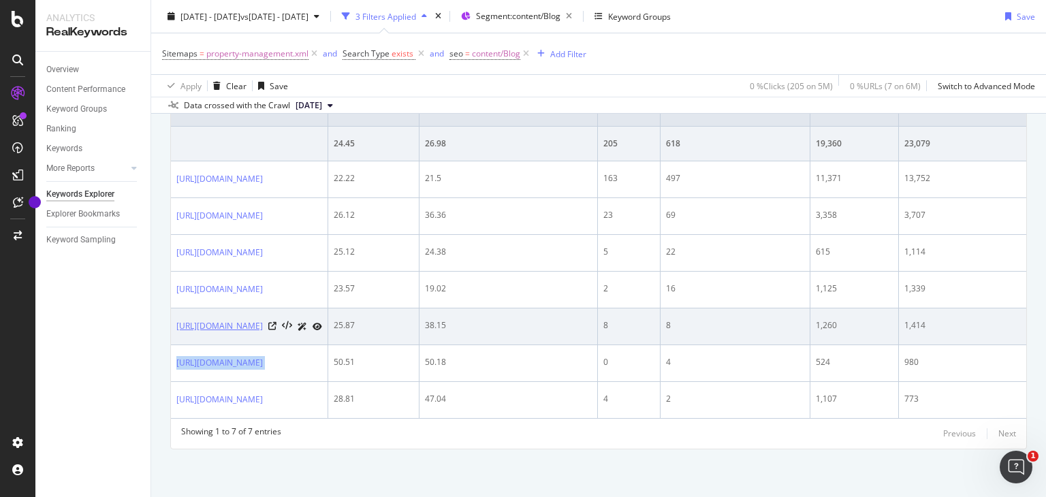
copy div "https://www.nobroker.in/blog/commercial-property-manager-duties/"
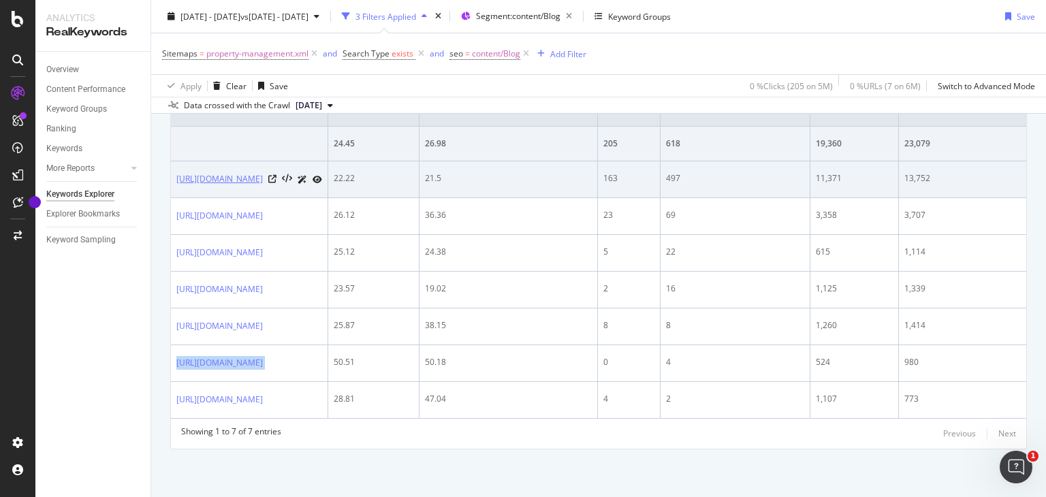
drag, startPoint x: 174, startPoint y: 166, endPoint x: 211, endPoint y: 187, distance: 42.1
click at [211, 187] on td "https://www.nobroker.in/blog/property-management-companies-in-india/" at bounding box center [249, 179] width 157 height 37
copy link "https://www.nobroker.in/blog/property-management-companies-in-india/"
